Goal: Transaction & Acquisition: Purchase product/service

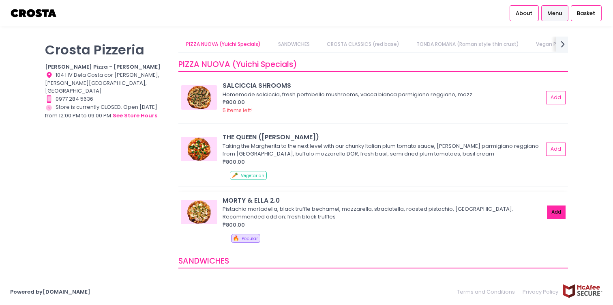
click at [551, 211] on button "Add" at bounding box center [556, 211] width 19 height 13
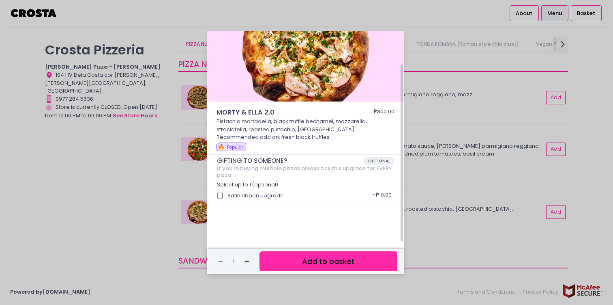
click at [299, 256] on button "Add to basket" at bounding box center [329, 261] width 138 height 20
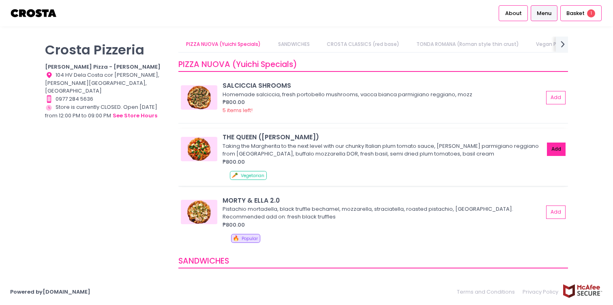
click at [559, 145] on button "Add" at bounding box center [556, 148] width 19 height 13
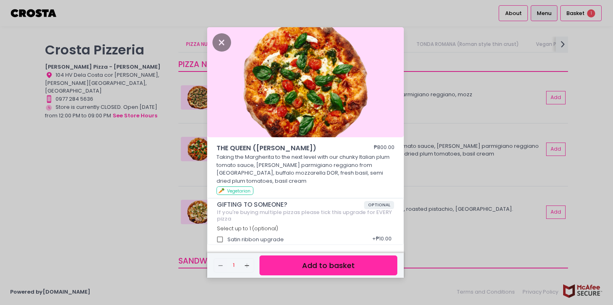
click at [311, 271] on button "Add to basket" at bounding box center [329, 265] width 138 height 20
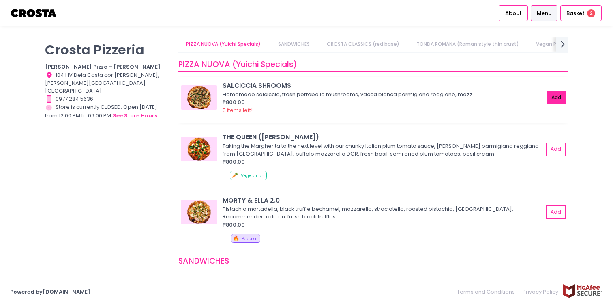
click at [557, 97] on button "Add" at bounding box center [556, 97] width 19 height 13
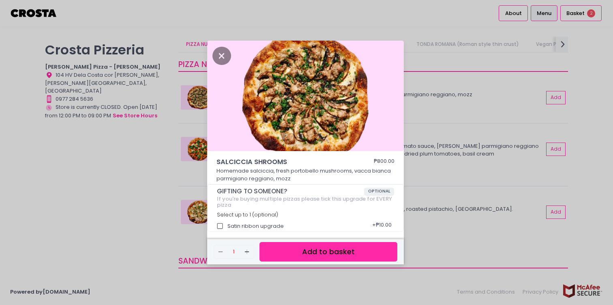
click at [320, 253] on button "Add to basket" at bounding box center [329, 252] width 138 height 20
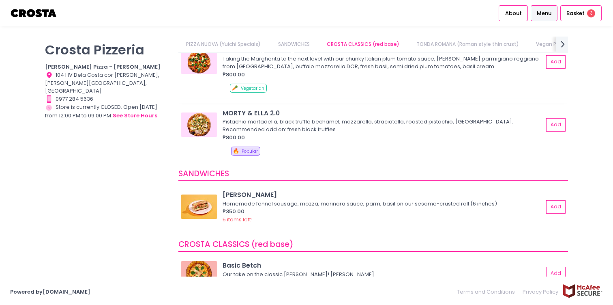
scroll to position [0, 0]
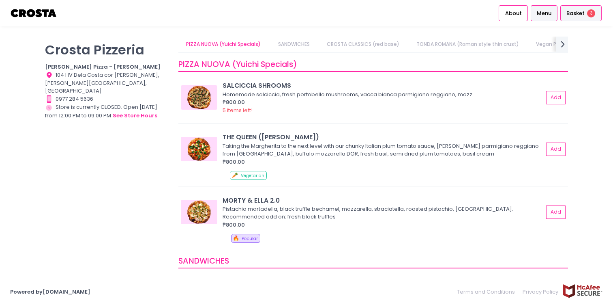
click at [578, 17] on span "Basket" at bounding box center [576, 13] width 18 height 8
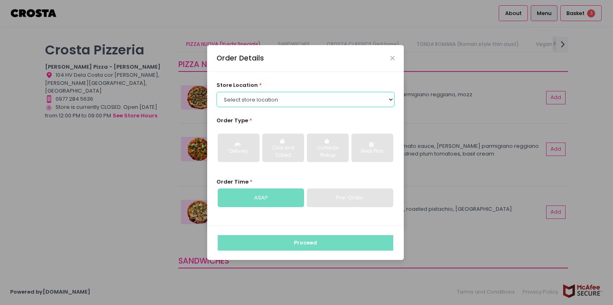
click at [274, 100] on select "Select store location [PERSON_NAME] Pizza - [PERSON_NAME] Pizza - [GEOGRAPHIC_D…" at bounding box center [306, 99] width 178 height 15
select select "5fabb2e53664a8677beaeb89"
click at [217, 92] on select "Select store location [PERSON_NAME] Pizza - [PERSON_NAME] Pizza - [GEOGRAPHIC_D…" at bounding box center [306, 99] width 178 height 15
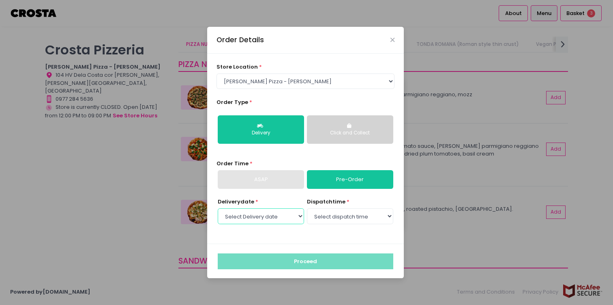
click at [294, 215] on select "Select Delivery date [DATE] [DATE] [DATE] [DATE] [DATE] [DATE]" at bounding box center [261, 215] width 86 height 15
select select "[DATE]"
click at [218, 208] on select "Select Delivery date [DATE] [DATE] [DATE] [DATE] [DATE] [DATE]" at bounding box center [261, 215] width 86 height 15
click at [357, 216] on select "Select dispatch time 12:30 PM - 01:00 PM 01:00 PM - 01:30 PM 01:30 PM - 02:00 P…" at bounding box center [350, 215] width 86 height 15
select select "12:30"
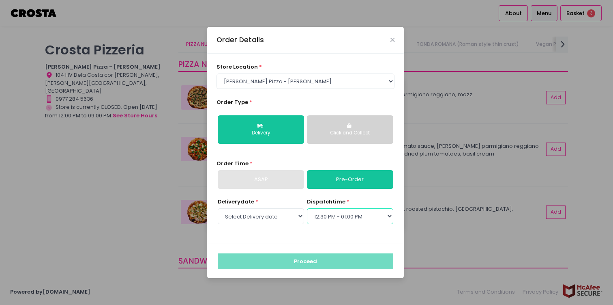
click at [307, 208] on select "Select dispatch time 12:30 PM - 01:00 PM 01:00 PM - 01:30 PM 01:30 PM - 02:00 P…" at bounding box center [350, 215] width 86 height 15
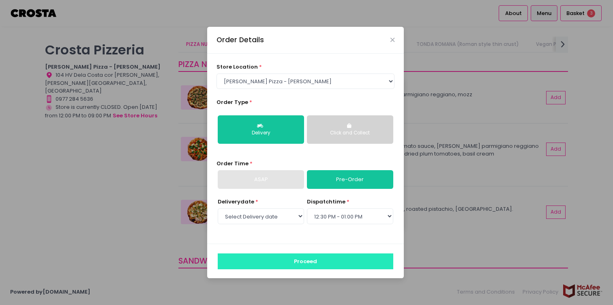
click at [320, 262] on button "Proceed" at bounding box center [306, 260] width 176 height 15
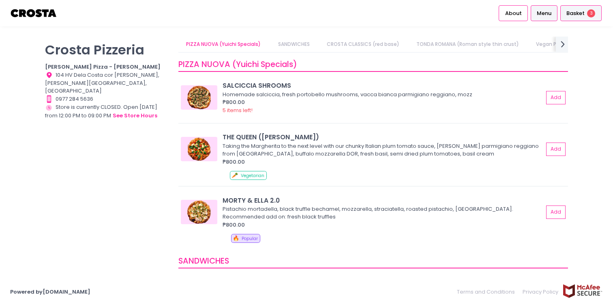
click at [582, 14] on span "Basket" at bounding box center [576, 13] width 18 height 8
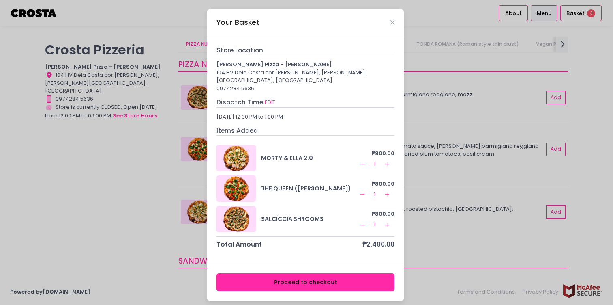
click at [278, 273] on button "Proceed to checkout" at bounding box center [306, 282] width 178 height 18
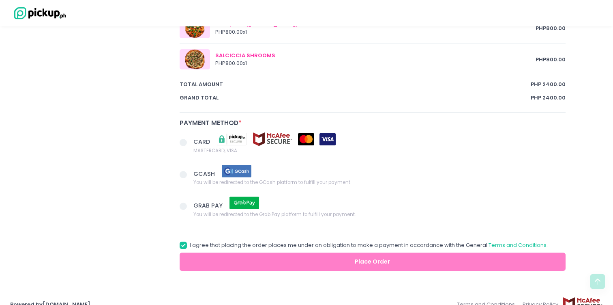
scroll to position [485, 0]
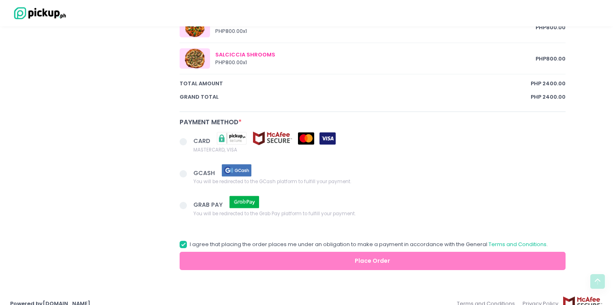
click at [183, 142] on span at bounding box center [183, 141] width 7 height 7
click at [190, 142] on input "CARD MASTERCARD, VISA" at bounding box center [192, 139] width 5 height 5
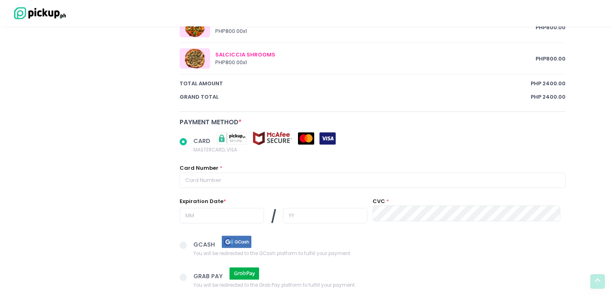
radio input "true"
click at [184, 243] on span at bounding box center [183, 244] width 7 height 7
click at [190, 243] on input "GCASH You will be redirected to the GCash platform to fulfill your payment." at bounding box center [192, 243] width 5 height 5
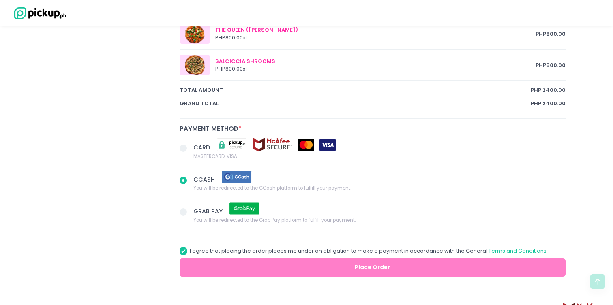
scroll to position [482, 0]
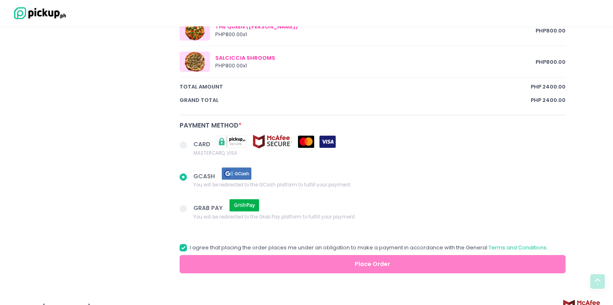
radio input "true"
click at [185, 208] on span at bounding box center [183, 208] width 7 height 7
click at [190, 208] on input "GRAB PAY You will be redirected to the Grab Pay platform to fulfill your paymen…" at bounding box center [192, 206] width 5 height 5
radio input "true"
click at [185, 178] on span at bounding box center [183, 176] width 7 height 7
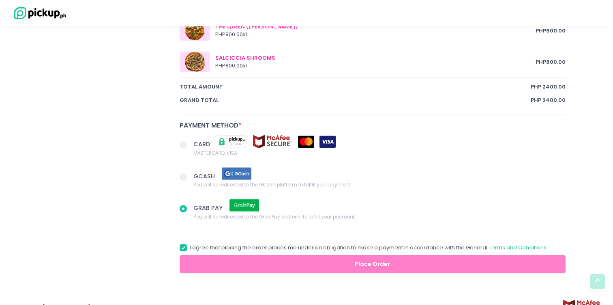
click at [190, 178] on input "GCASH You will be redirected to the GCash platform to fulfill your payment." at bounding box center [192, 175] width 5 height 5
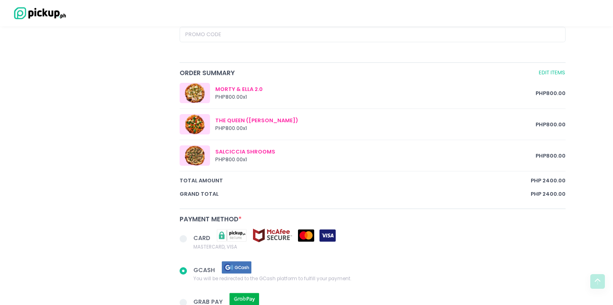
scroll to position [381, 0]
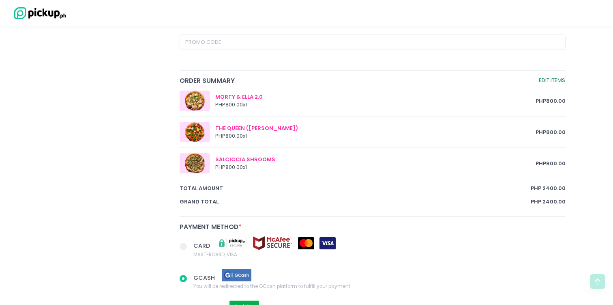
radio input "true"
click at [554, 82] on link "Edit Items" at bounding box center [552, 80] width 27 height 9
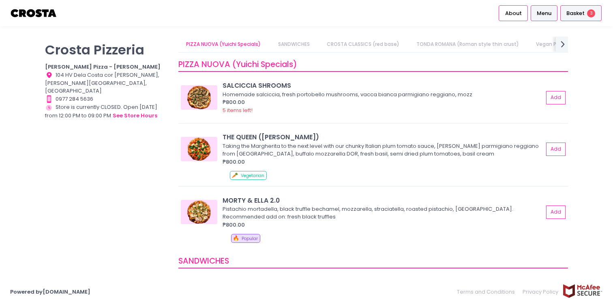
click at [565, 17] on div "Basket 3" at bounding box center [580, 13] width 41 height 16
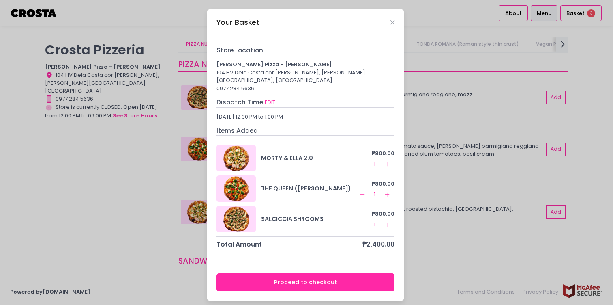
click at [363, 161] on icon "Remove Created with Sketch." at bounding box center [362, 164] width 6 height 6
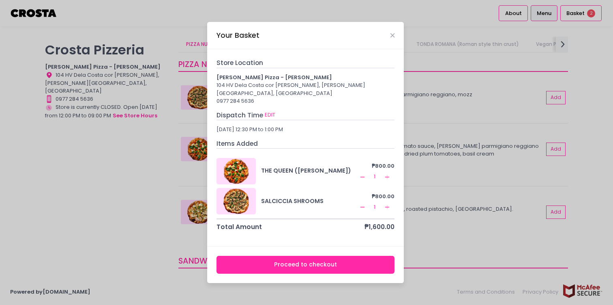
click at [361, 204] on icon "Remove Created with Sketch." at bounding box center [362, 207] width 6 height 6
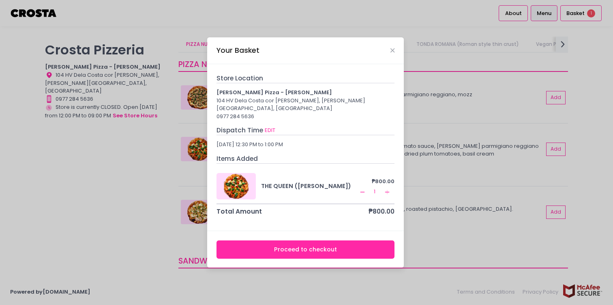
click at [350, 243] on button "Proceed to checkout" at bounding box center [306, 249] width 178 height 18
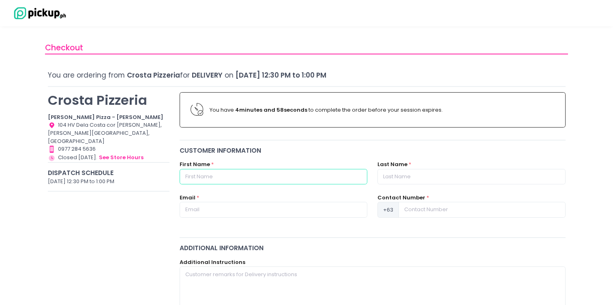
click at [256, 175] on input "text" at bounding box center [274, 176] width 188 height 15
type input "[PERSON_NAME]"
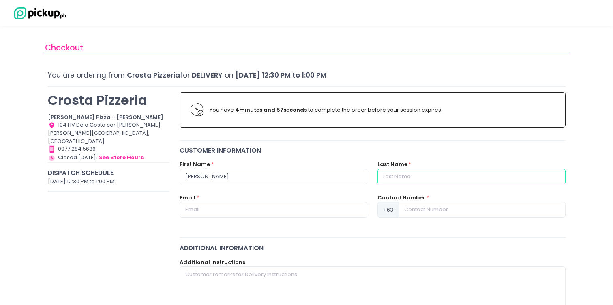
type input "PayRex"
type input "09178987279"
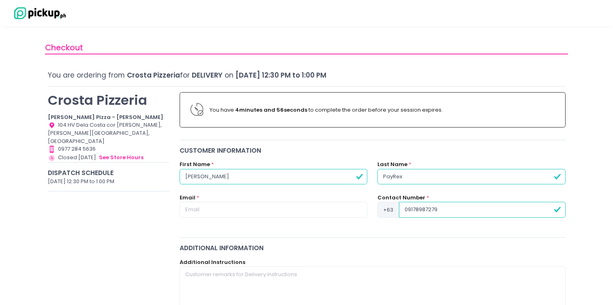
click at [393, 178] on input "PayRex" at bounding box center [472, 176] width 188 height 15
type input "Militante"
click at [457, 208] on input "09178987279" at bounding box center [482, 209] width 166 height 15
click at [408, 211] on input "09178987270" at bounding box center [482, 209] width 166 height 15
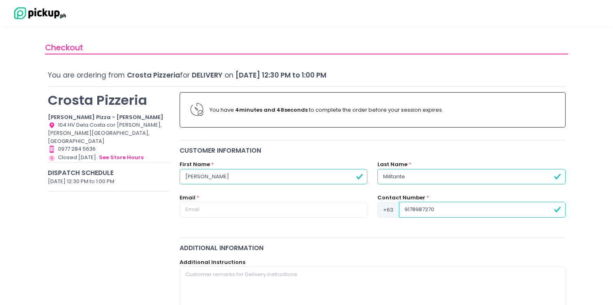
type input "9178987270"
click at [323, 231] on div "Customer Information First Name * [PERSON_NAME] Last Name * [PERSON_NAME] Email…" at bounding box center [373, 189] width 396 height 86
click at [311, 210] on input "text" at bounding box center [274, 209] width 188 height 15
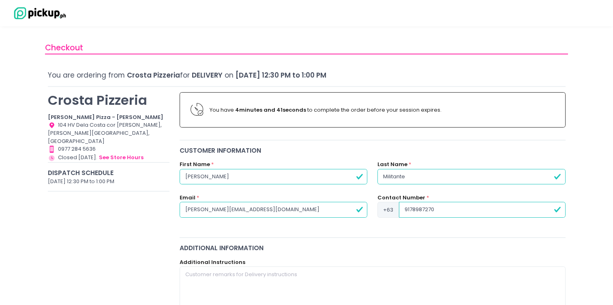
click at [233, 211] on input "[PERSON_NAME][EMAIL_ADDRESS][DOMAIN_NAME]" at bounding box center [274, 209] width 188 height 15
click at [213, 211] on input "[PERSON_NAME][EMAIL_ADDRESS][DOMAIN_NAME]" at bounding box center [274, 209] width 188 height 15
type input "[PERSON_NAME][EMAIL_ADDRESS][DOMAIN_NAME]"
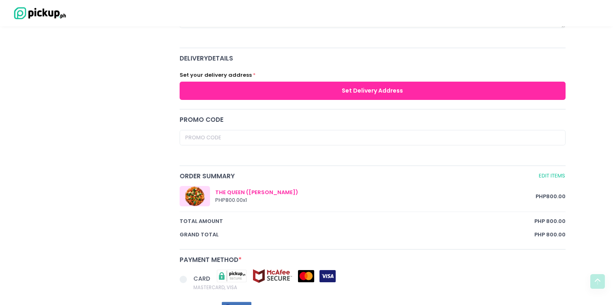
scroll to position [290, 0]
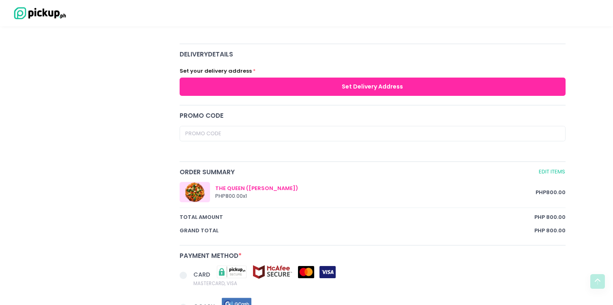
click at [274, 86] on button "Set Delivery Address" at bounding box center [373, 86] width 386 height 18
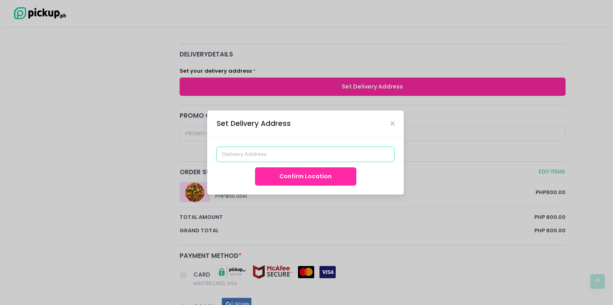
click at [268, 157] on input at bounding box center [306, 153] width 178 height 15
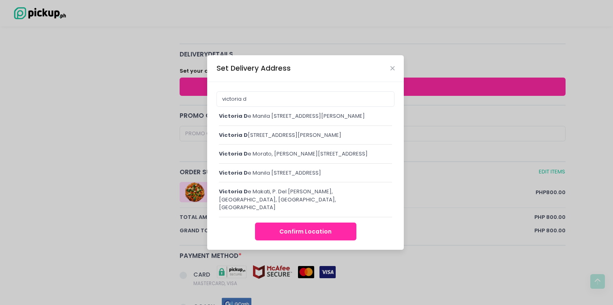
click at [311, 116] on div "victoria d e Manila [STREET_ADDRESS][PERSON_NAME]" at bounding box center [305, 119] width 173 height 14
type input "Victoria de Manila [STREET_ADDRESS][PERSON_NAME]"
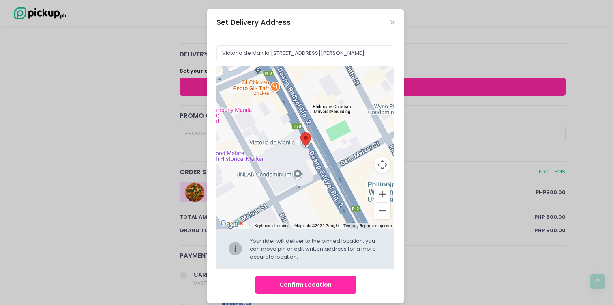
click at [299, 284] on button "Confirm Location" at bounding box center [305, 284] width 101 height 18
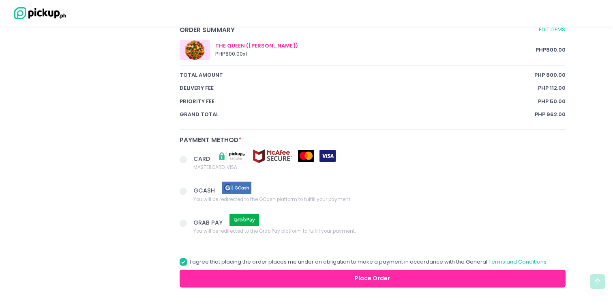
scroll to position [496, 0]
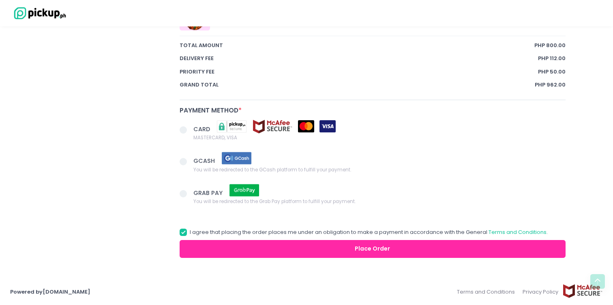
click at [183, 161] on span at bounding box center [183, 161] width 7 height 7
click at [190, 161] on input "GCASH You will be redirected to the GCash platform to fulfill your payment." at bounding box center [192, 159] width 5 height 5
radio input "true"
click at [502, 231] on link "Terms and Conditions" at bounding box center [518, 232] width 58 height 8
